Goal: Task Accomplishment & Management: Use online tool/utility

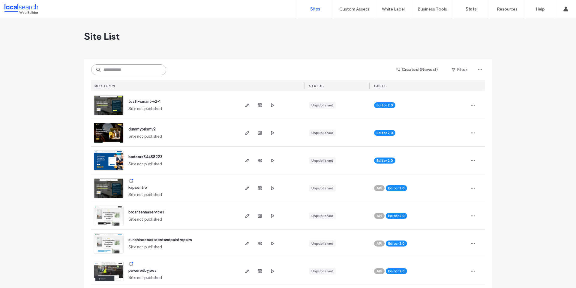
paste input "**********"
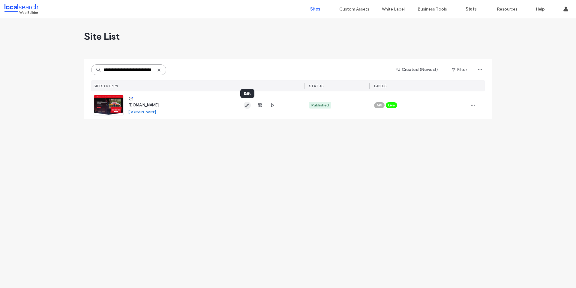
type input "**********"
click at [246, 107] on icon "button" at bounding box center [247, 105] width 5 height 5
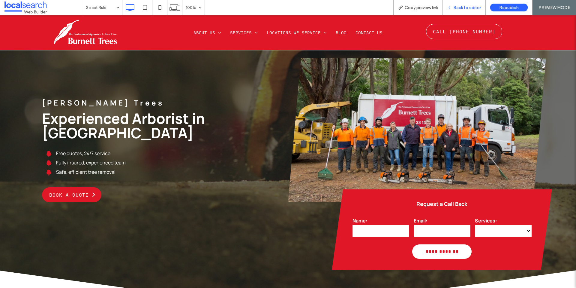
click at [468, 6] on span "Back to editor" at bounding box center [468, 7] width 28 height 5
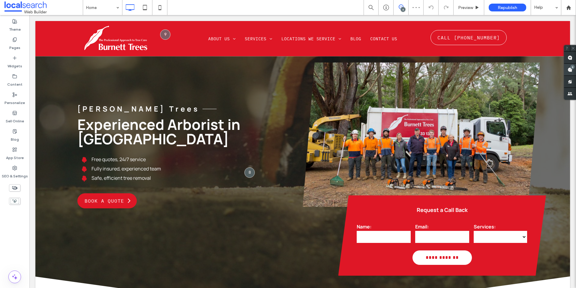
click at [569, 70] on use at bounding box center [570, 69] width 5 height 5
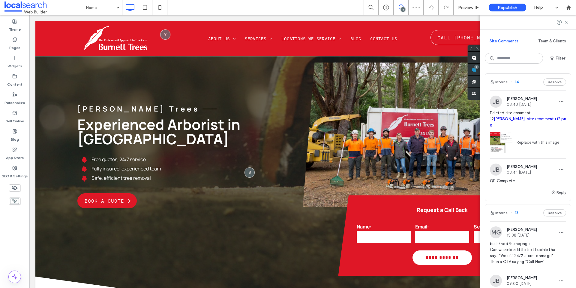
click at [508, 101] on span "Jesse Brown" at bounding box center [522, 98] width 30 height 5
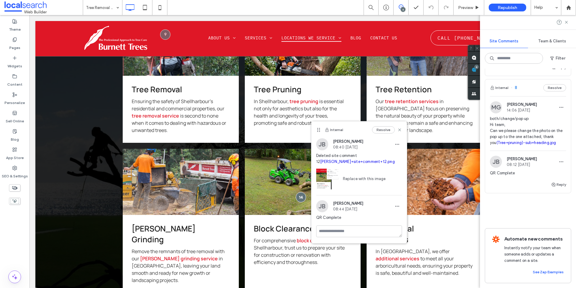
scroll to position [594, 0]
click at [512, 101] on div "MG Miya Galvin 14:06 Sep 17 2025" at bounding box center [513, 107] width 47 height 12
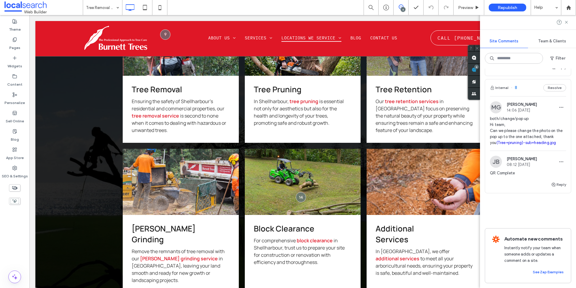
click at [517, 87] on div at bounding box center [288, 144] width 576 height 288
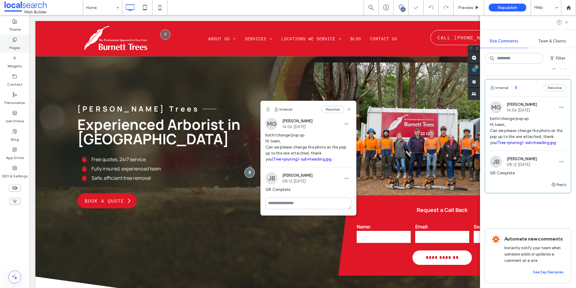
drag, startPoint x: 12, startPoint y: 42, endPoint x: 17, endPoint y: 41, distance: 5.1
click at [12, 42] on label "Pages" at bounding box center [14, 46] width 11 height 8
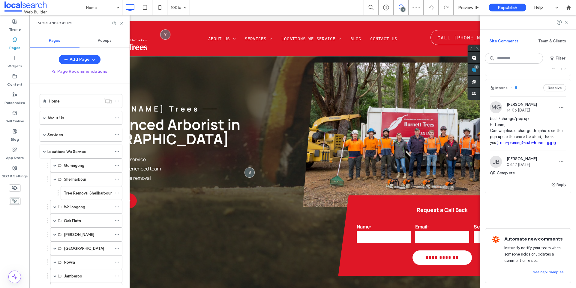
click at [107, 41] on span "Popups" at bounding box center [105, 40] width 14 height 5
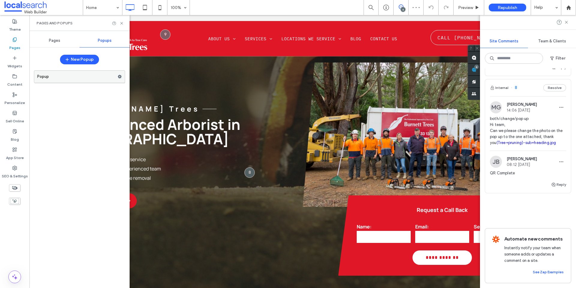
click at [104, 73] on label "Popup" at bounding box center [77, 77] width 80 height 12
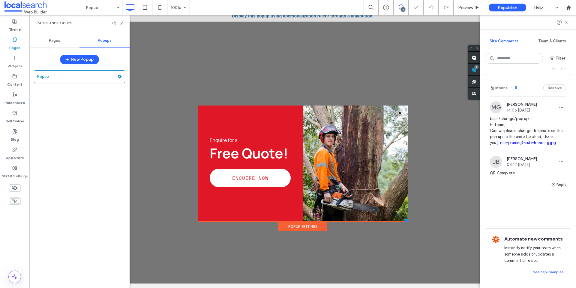
scroll to position [6, 0]
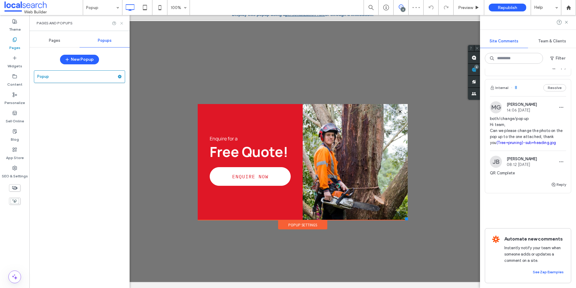
click at [121, 25] on icon at bounding box center [121, 23] width 5 height 5
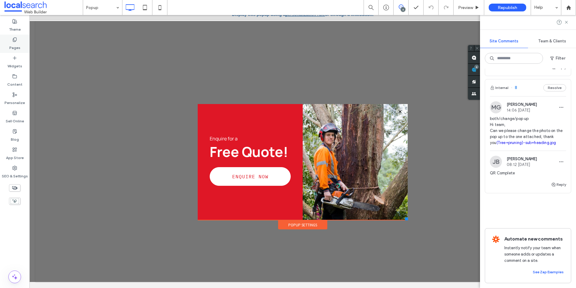
click at [14, 43] on label "Pages" at bounding box center [14, 46] width 11 height 8
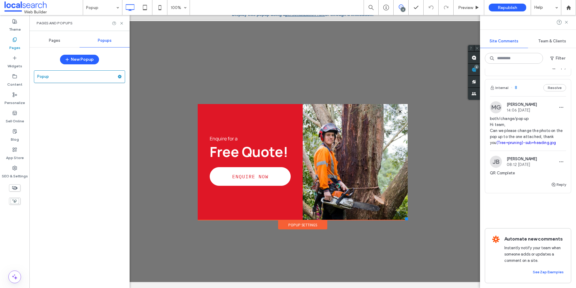
click at [60, 40] on div "Pages" at bounding box center [54, 40] width 50 height 13
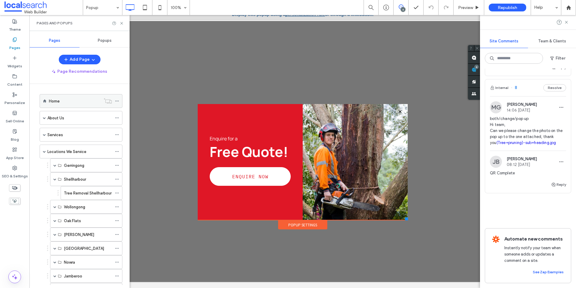
click at [52, 99] on label "Home" at bounding box center [54, 101] width 11 height 11
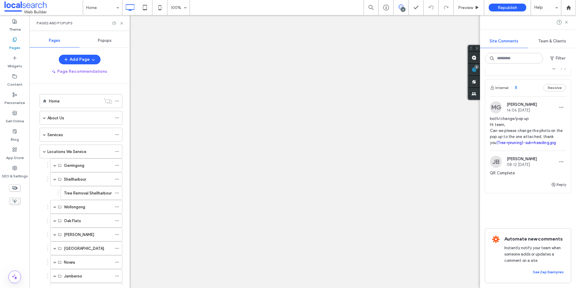
scroll to position [0, 0]
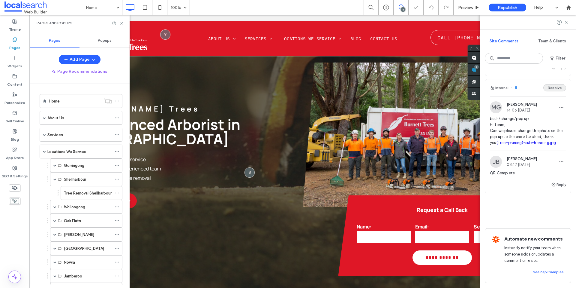
click at [547, 84] on button "Resolve" at bounding box center [555, 87] width 23 height 7
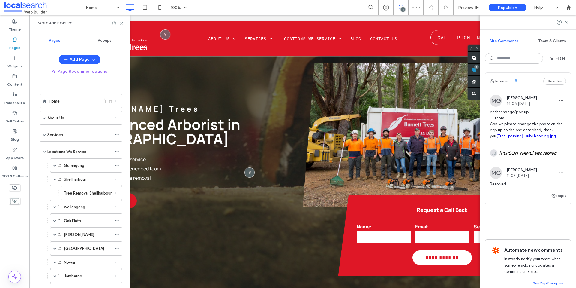
scroll to position [477, 0]
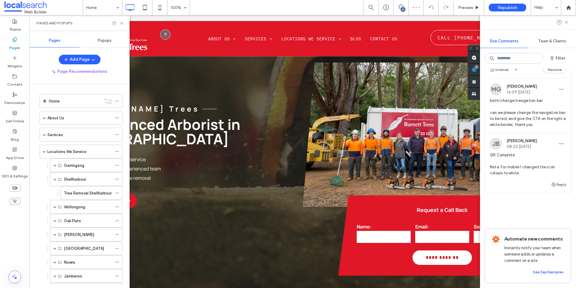
click at [523, 98] on span "both/change/navigation bar can we please change the navigation bar to be red, a…" at bounding box center [528, 113] width 76 height 30
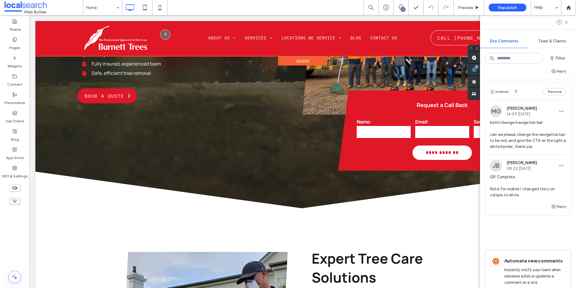
scroll to position [106, 0]
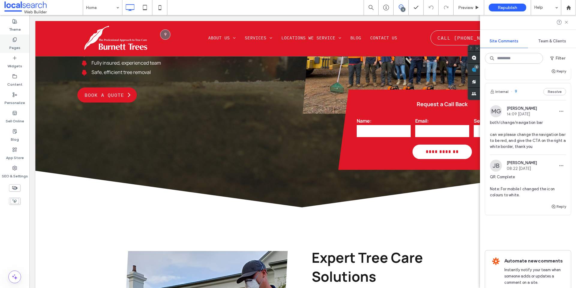
click at [16, 39] on use at bounding box center [14, 40] width 3 height 4
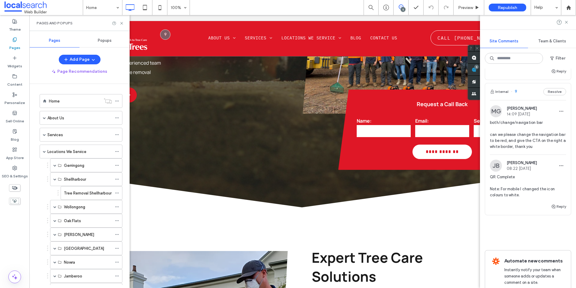
click at [16, 39] on icon at bounding box center [14, 39] width 5 height 5
click at [94, 40] on div "Popups" at bounding box center [105, 40] width 50 height 13
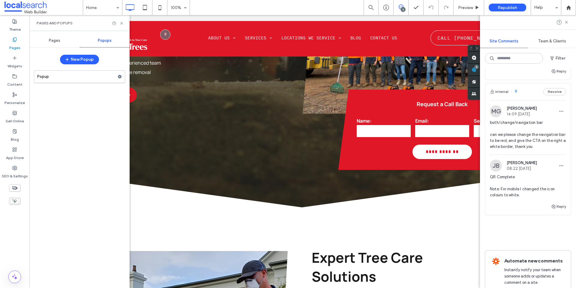
click at [100, 41] on span "Popups" at bounding box center [105, 40] width 14 height 5
click at [105, 73] on label "Popup" at bounding box center [77, 77] width 80 height 12
click at [118, 75] on div at bounding box center [288, 144] width 576 height 288
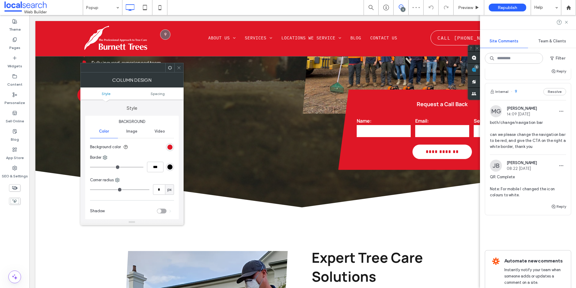
click at [176, 71] on div at bounding box center [178, 67] width 9 height 9
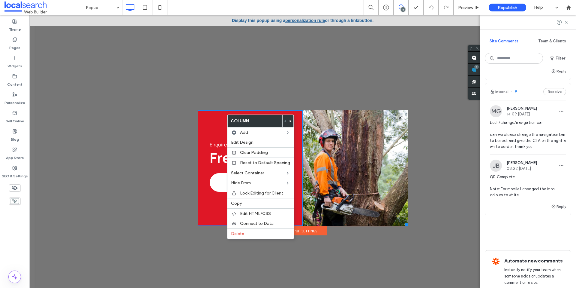
click at [347, 82] on div at bounding box center [303, 91] width 210 height 35
click at [327, 124] on div at bounding box center [355, 168] width 105 height 116
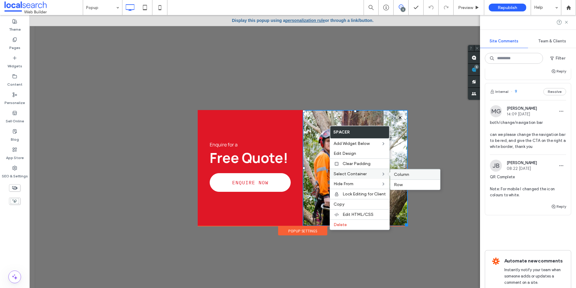
click at [398, 174] on span "Column" at bounding box center [401, 174] width 15 height 5
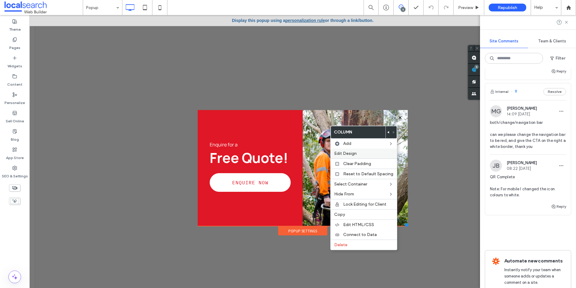
click at [370, 153] on label "Edit Design" at bounding box center [363, 153] width 59 height 5
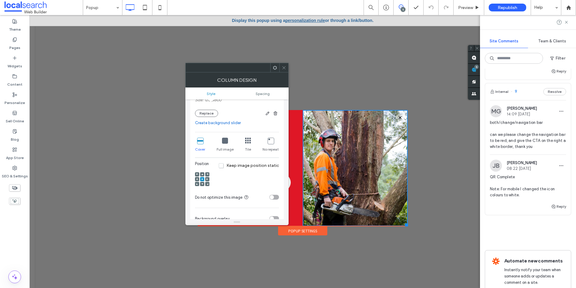
scroll to position [210, 0]
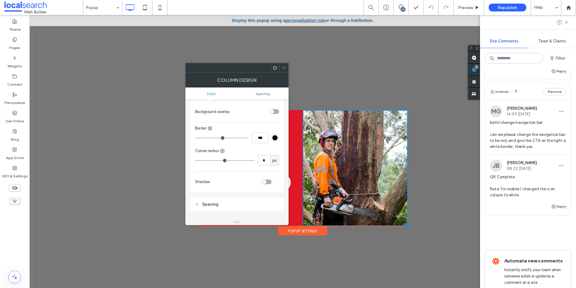
click at [283, 66] on icon at bounding box center [284, 67] width 5 height 5
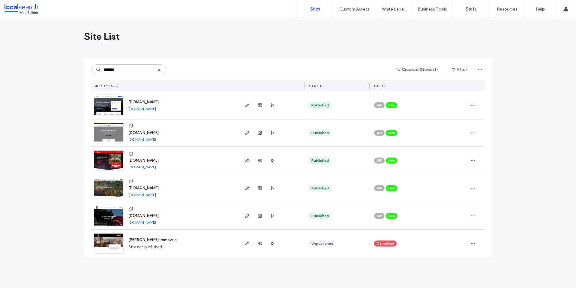
type input "*******"
click at [244, 160] on span "button" at bounding box center [247, 160] width 7 height 7
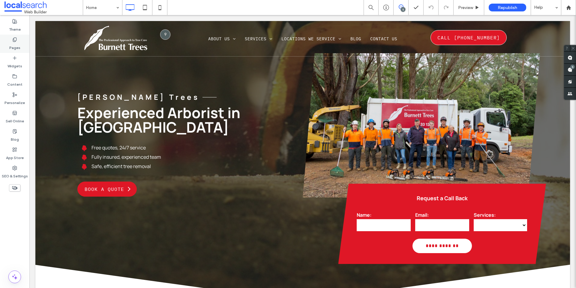
scroll to position [11, 0]
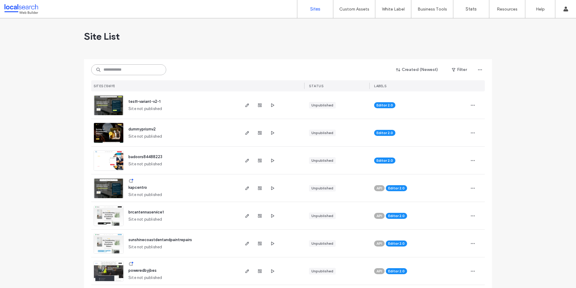
click at [131, 74] on input at bounding box center [128, 69] width 75 height 11
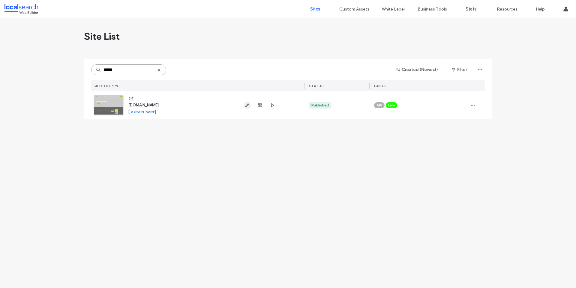
type input "******"
click at [244, 106] on span "button" at bounding box center [247, 104] width 7 height 7
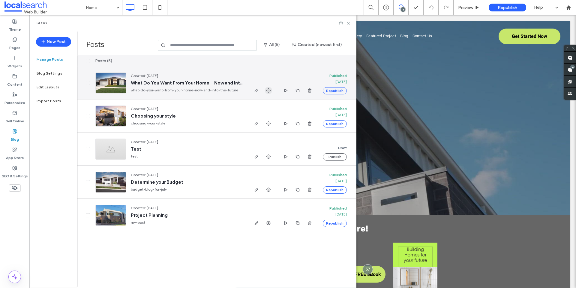
click at [267, 89] on use "button" at bounding box center [269, 90] width 4 height 4
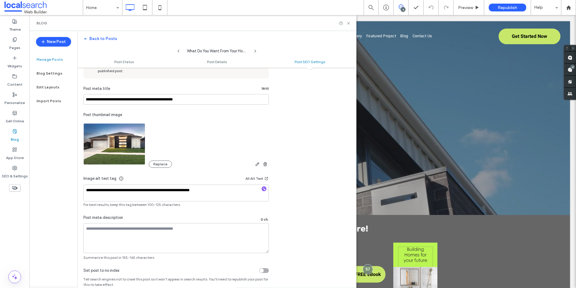
scroll to position [340, 0]
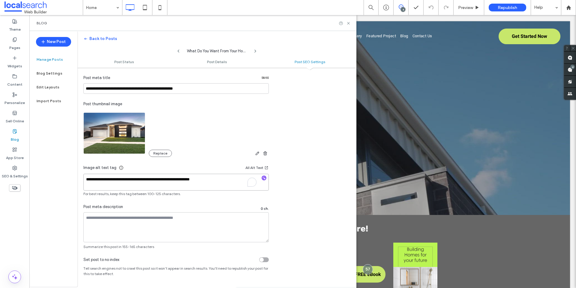
drag, startPoint x: 91, startPoint y: 177, endPoint x: 158, endPoint y: 170, distance: 67.3
click at [158, 170] on div "**********" at bounding box center [176, 180] width 186 height 32
drag, startPoint x: 159, startPoint y: 178, endPoint x: 134, endPoint y: 189, distance: 27.0
click at [158, 178] on textarea "**********" at bounding box center [176, 182] width 186 height 17
click at [16, 131] on icon at bounding box center [14, 131] width 5 height 5
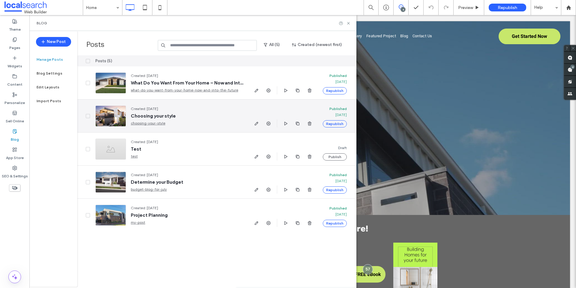
click at [149, 108] on span "Created: Aug 18, 2025" at bounding box center [144, 108] width 27 height 5
click at [271, 123] on icon "button" at bounding box center [268, 123] width 5 height 5
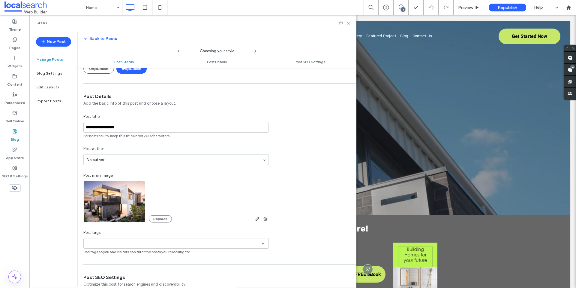
scroll to position [0, 0]
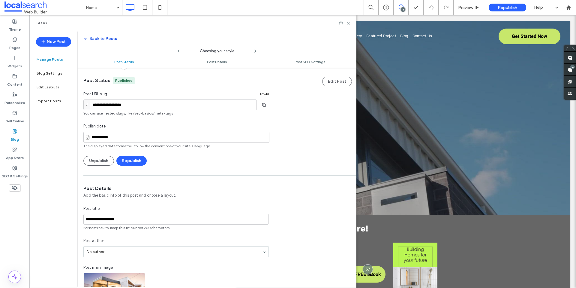
click at [108, 39] on button "Back to Posts" at bounding box center [100, 39] width 34 height 10
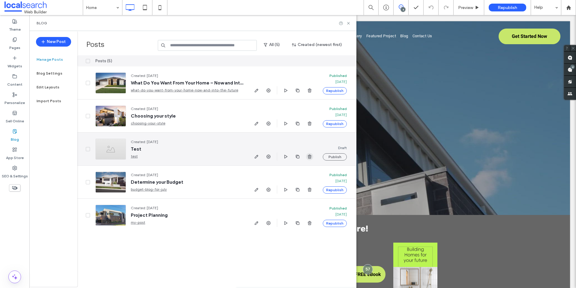
click at [312, 158] on span "button" at bounding box center [309, 156] width 7 height 7
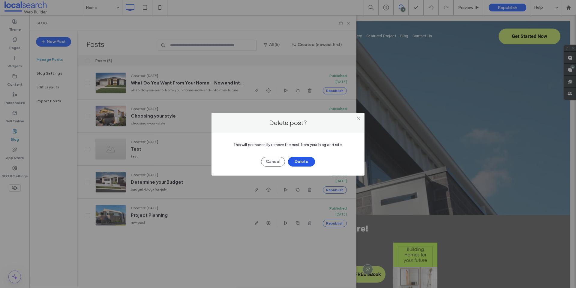
click at [305, 161] on button "Delete" at bounding box center [301, 162] width 27 height 10
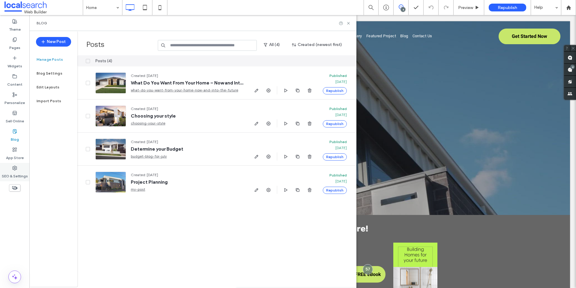
click at [13, 166] on use at bounding box center [15, 168] width 4 height 4
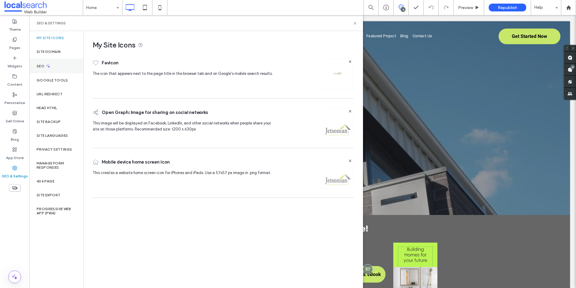
click at [54, 65] on div "SEO" at bounding box center [56, 66] width 54 height 15
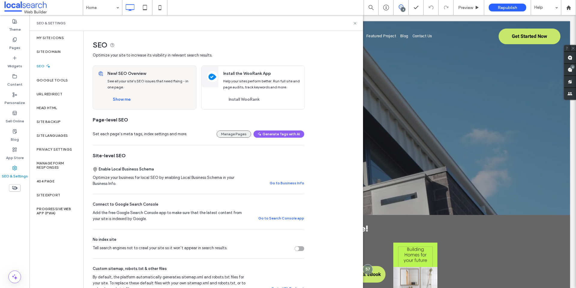
scroll to position [1, 0]
click at [118, 97] on button "Show me" at bounding box center [121, 98] width 29 height 10
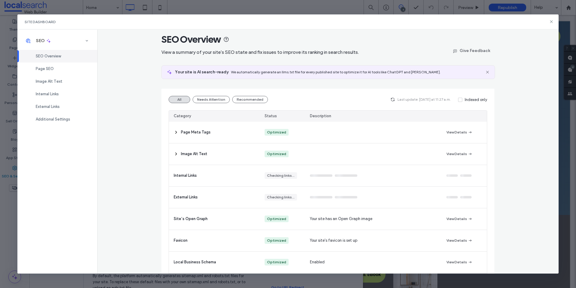
scroll to position [6, 0]
click at [68, 69] on div "Page SEO" at bounding box center [57, 68] width 80 height 13
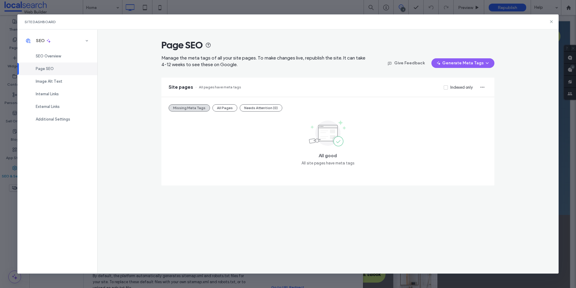
scroll to position [0, 0]
click at [223, 107] on button "All Pages" at bounding box center [225, 107] width 25 height 7
